Goal: Use online tool/utility: Utilize a website feature to perform a specific function

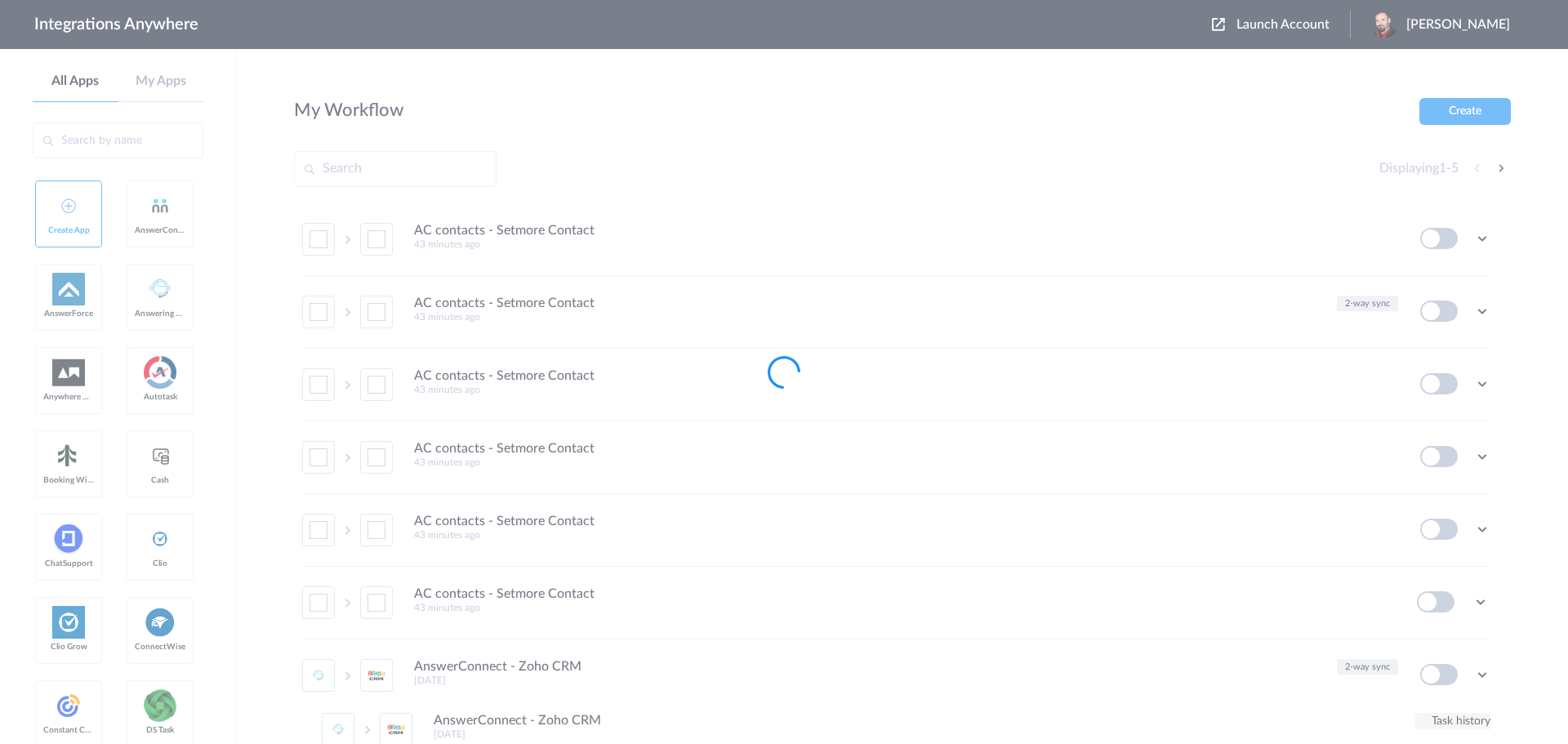
click at [1321, 16] on div at bounding box center [784, 372] width 1568 height 744
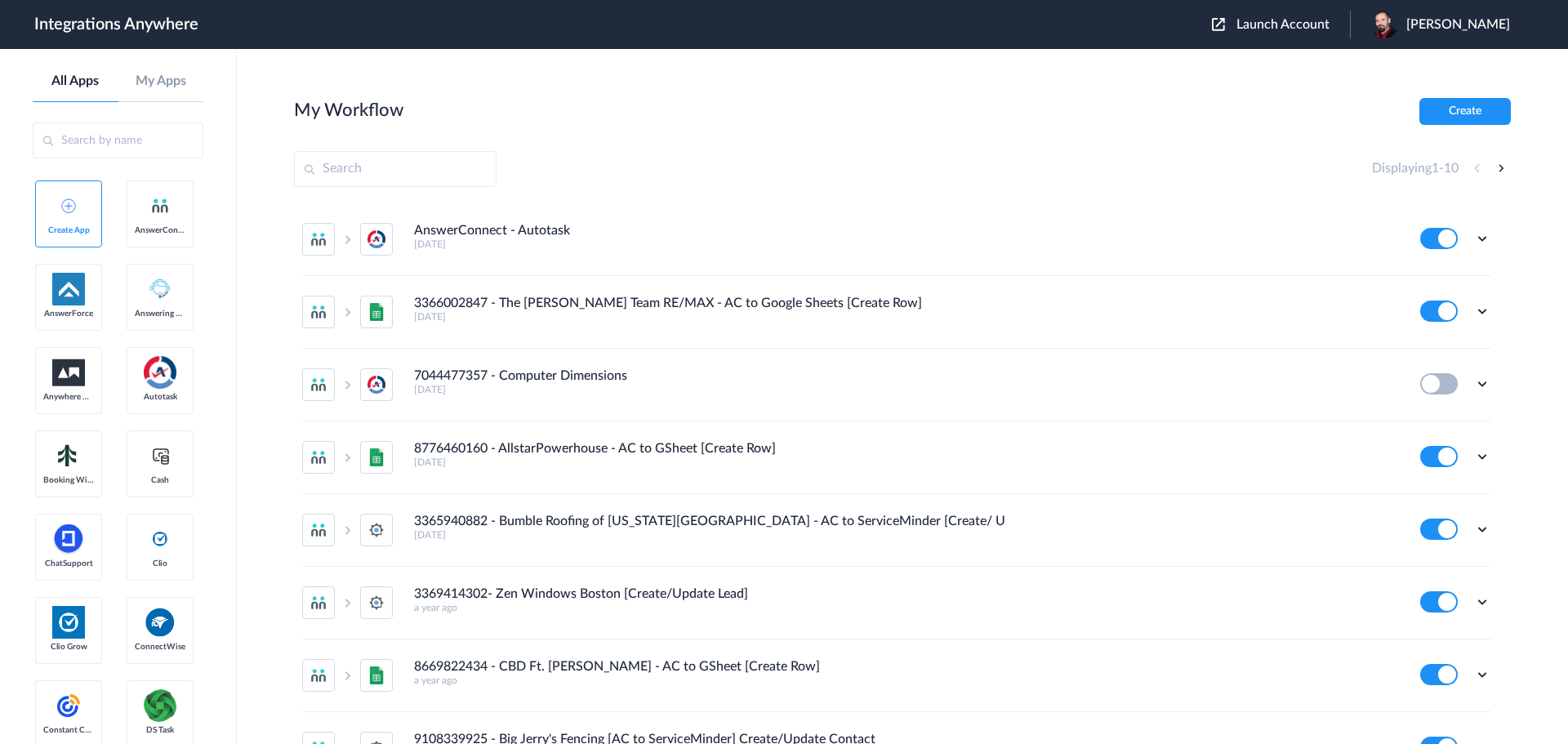
click at [1311, 26] on span "Launch Account" at bounding box center [1283, 24] width 93 height 13
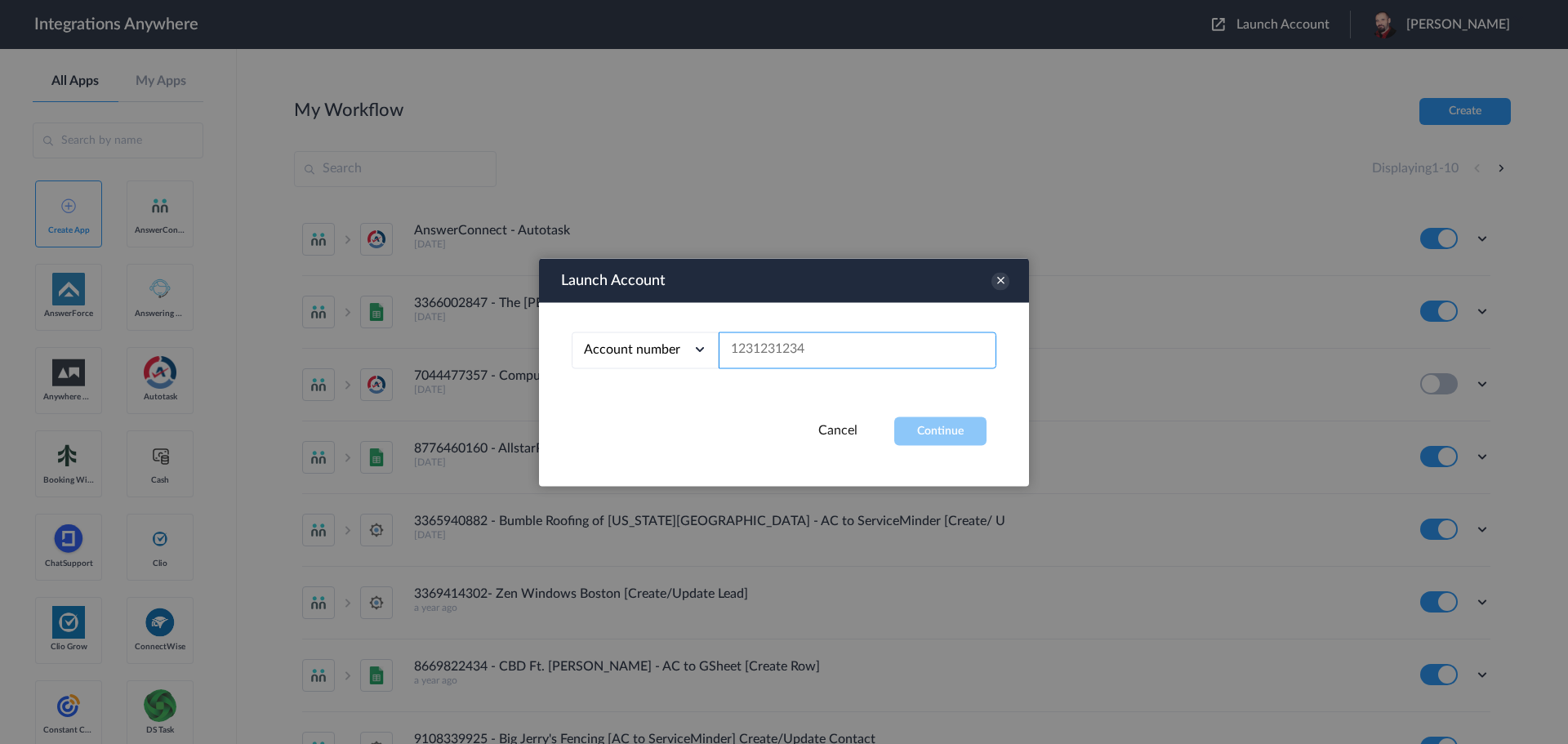
paste input "9495044443"
type input "9495044443"
click at [943, 428] on button "Continue" at bounding box center [940, 430] width 92 height 28
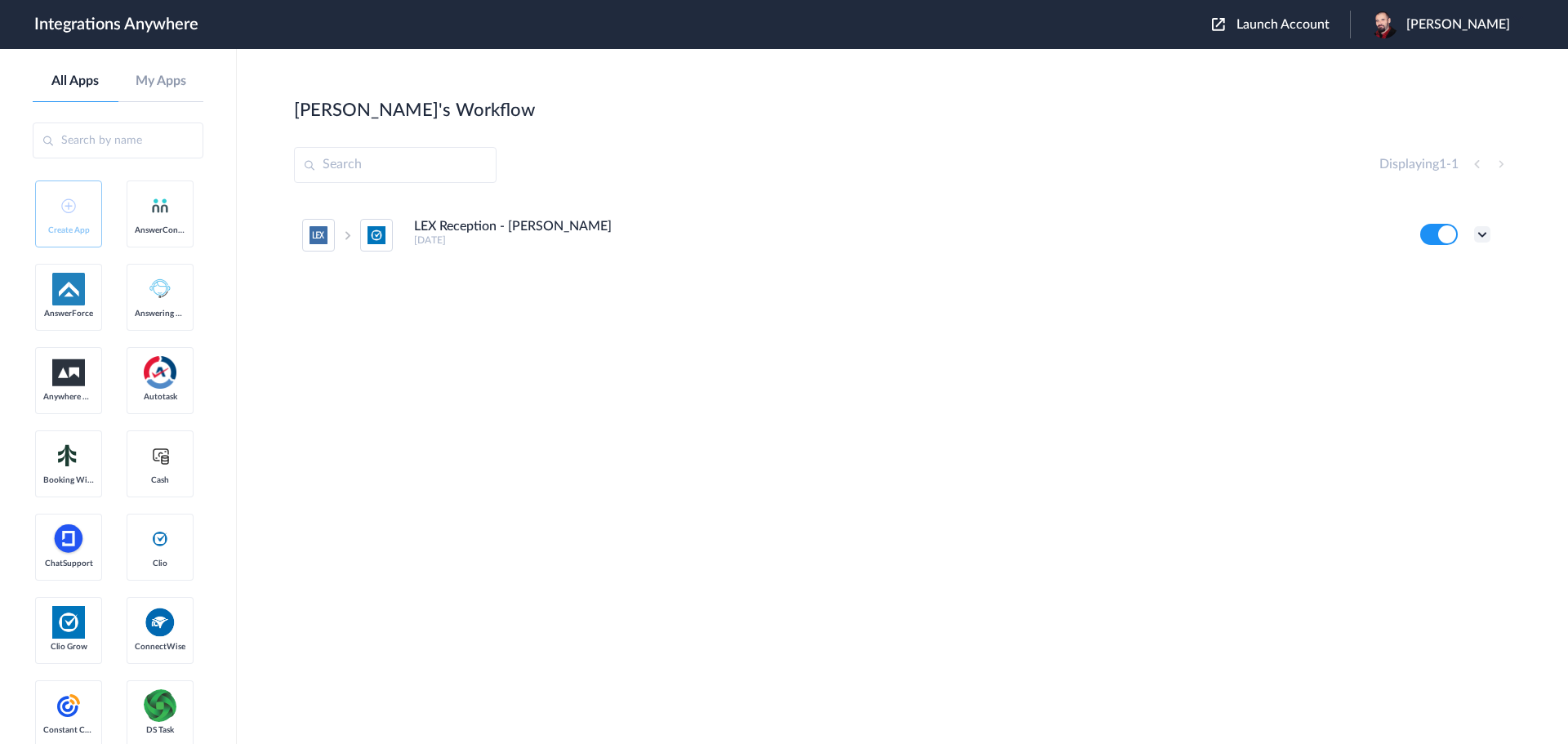
click at [1483, 232] on icon at bounding box center [1482, 234] width 16 height 16
click at [1436, 274] on li "Edit" at bounding box center [1437, 272] width 106 height 30
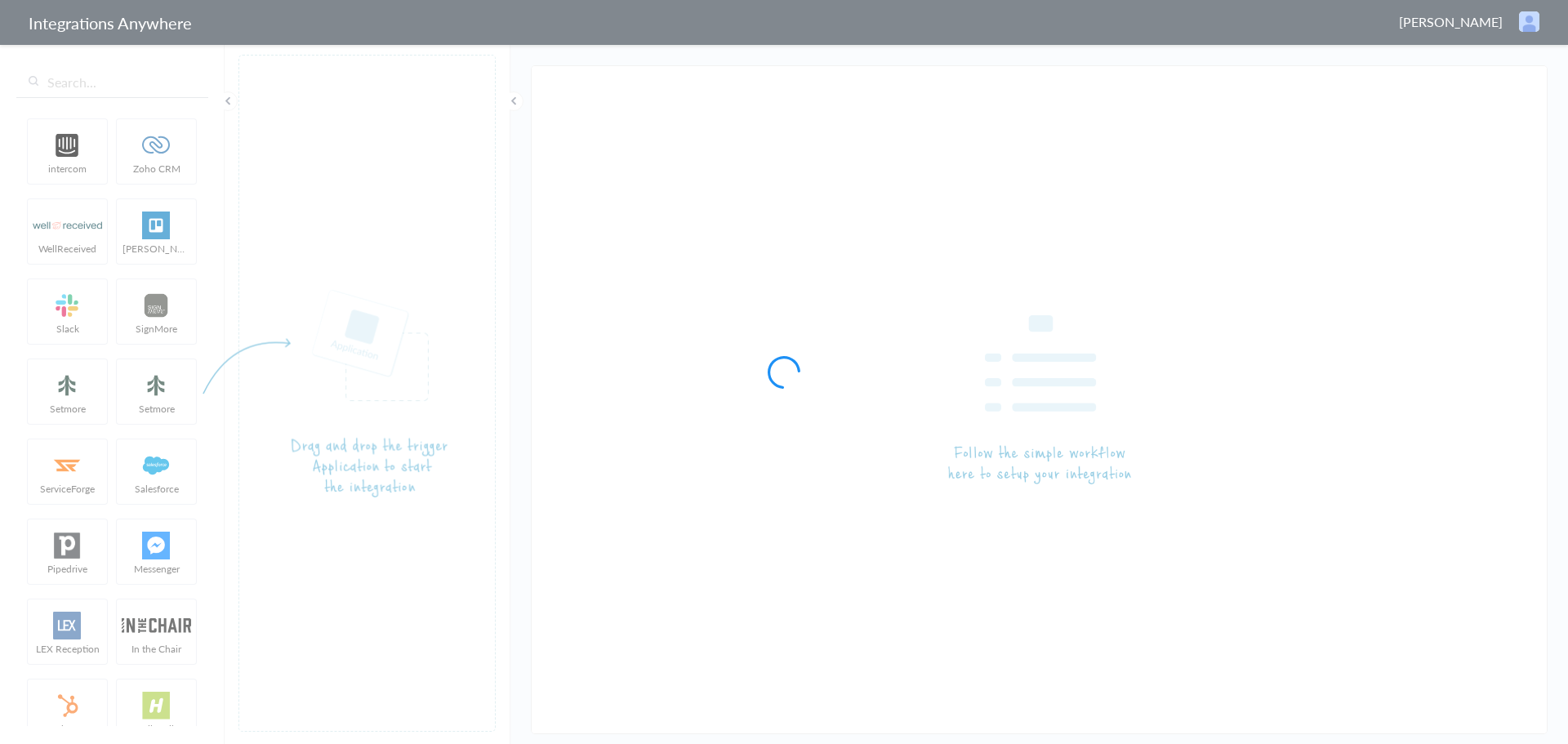
type input "LEX Reception - [PERSON_NAME]"
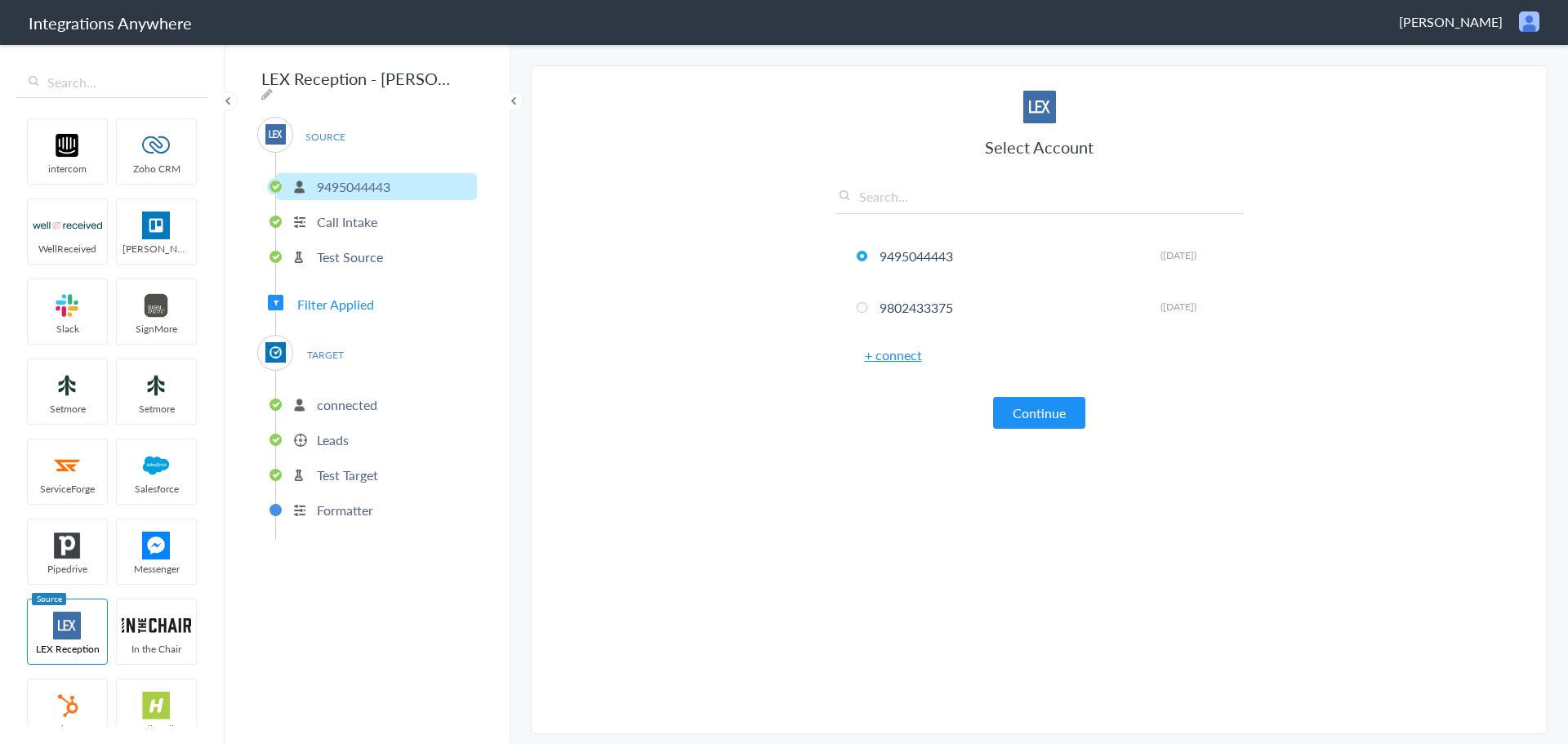
click at [311, 296] on span "Filter Applied" at bounding box center [335, 304] width 77 height 18
